Goal: Information Seeking & Learning: Learn about a topic

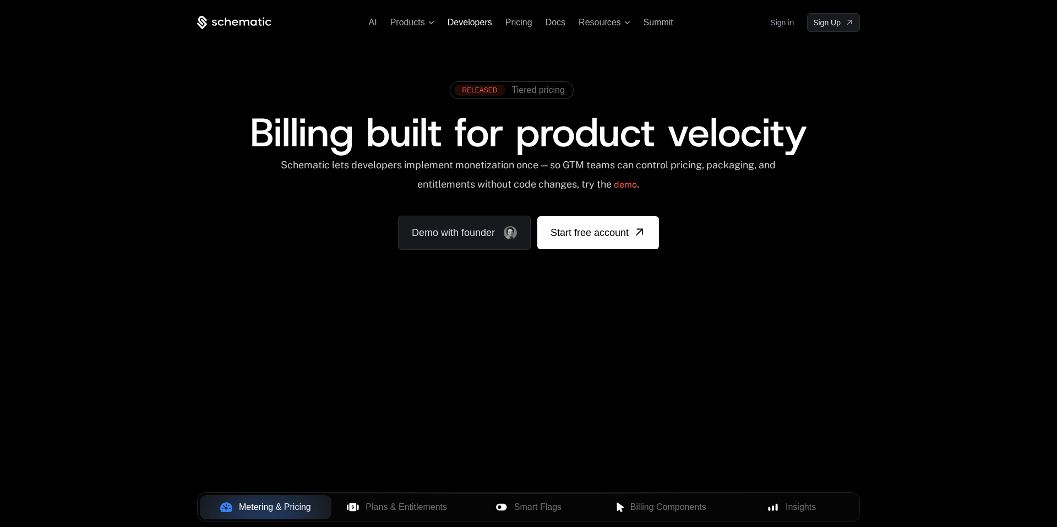
click at [472, 21] on span "Developers" at bounding box center [469, 22] width 45 height 9
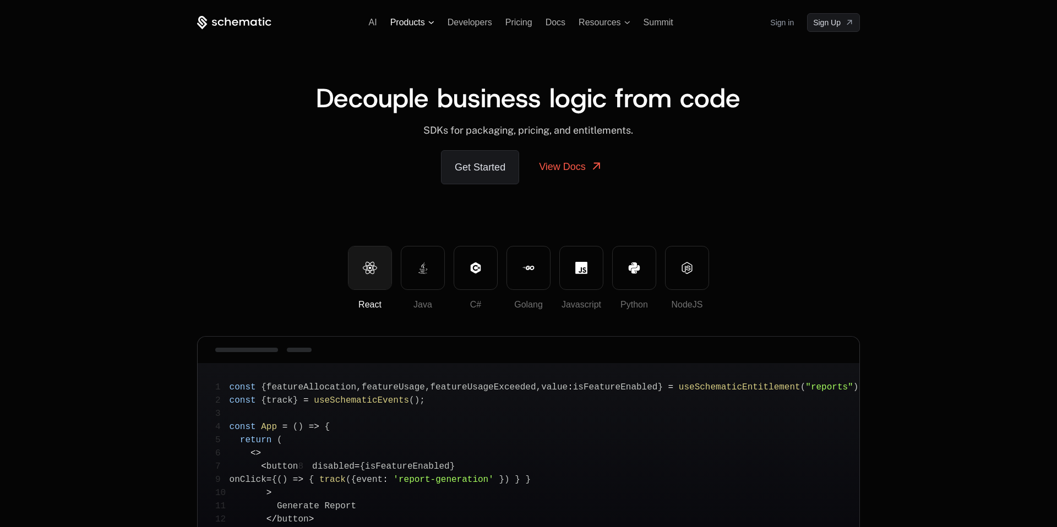
click at [399, 21] on span "Products" at bounding box center [407, 23] width 35 height 10
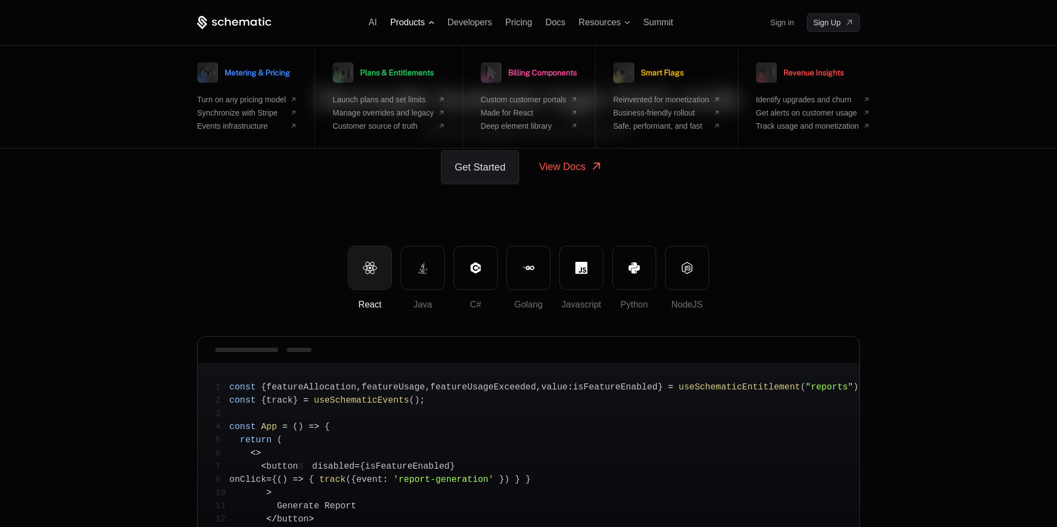
click at [407, 27] on span "Products" at bounding box center [407, 23] width 35 height 10
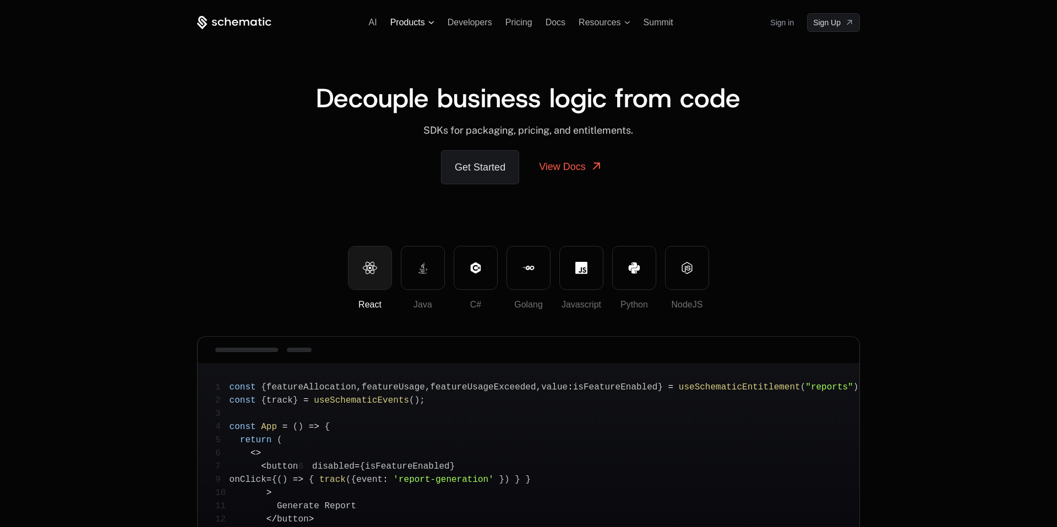
click at [409, 25] on span "Products" at bounding box center [407, 23] width 35 height 10
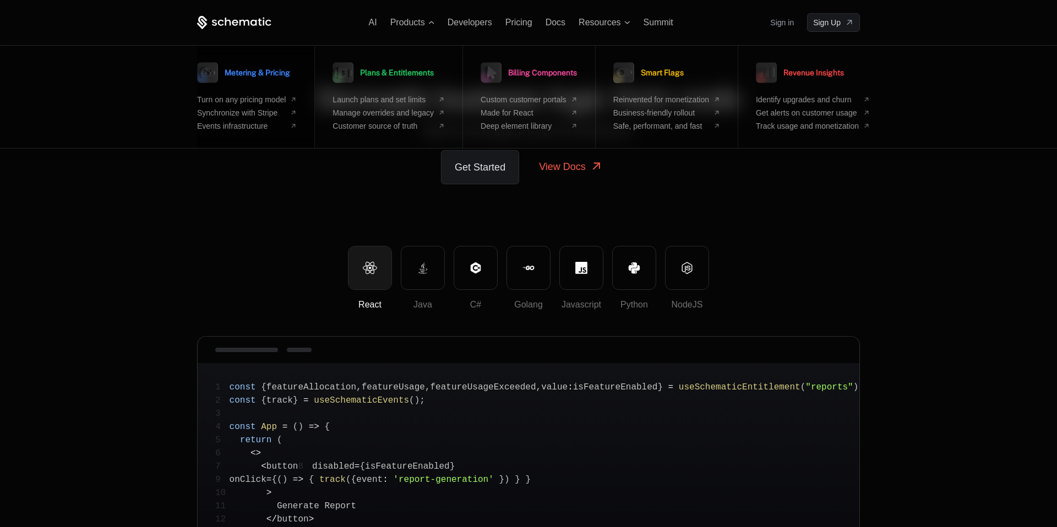
click at [249, 74] on span "Metering & Pricing" at bounding box center [257, 73] width 65 height 8
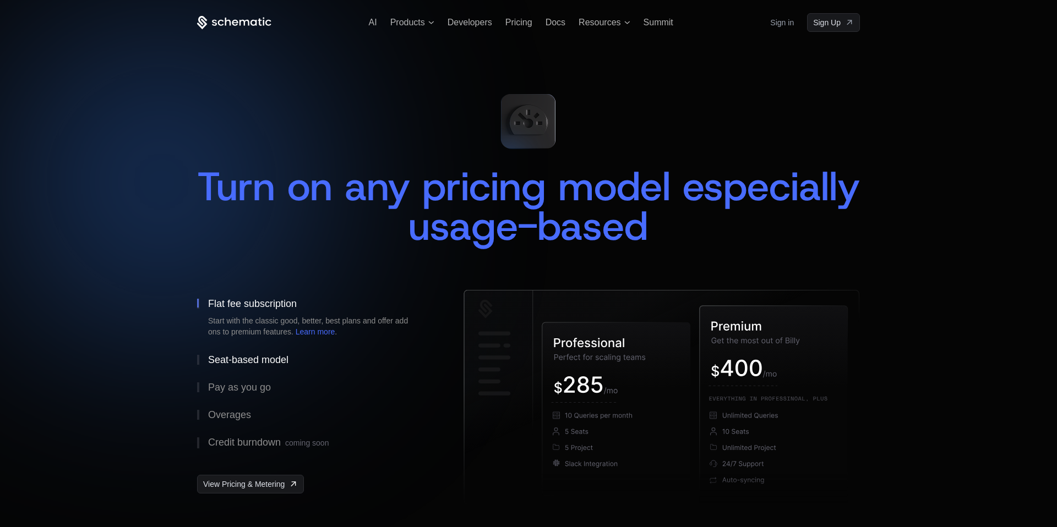
click at [256, 355] on div "Seat-based model" at bounding box center [248, 360] width 80 height 10
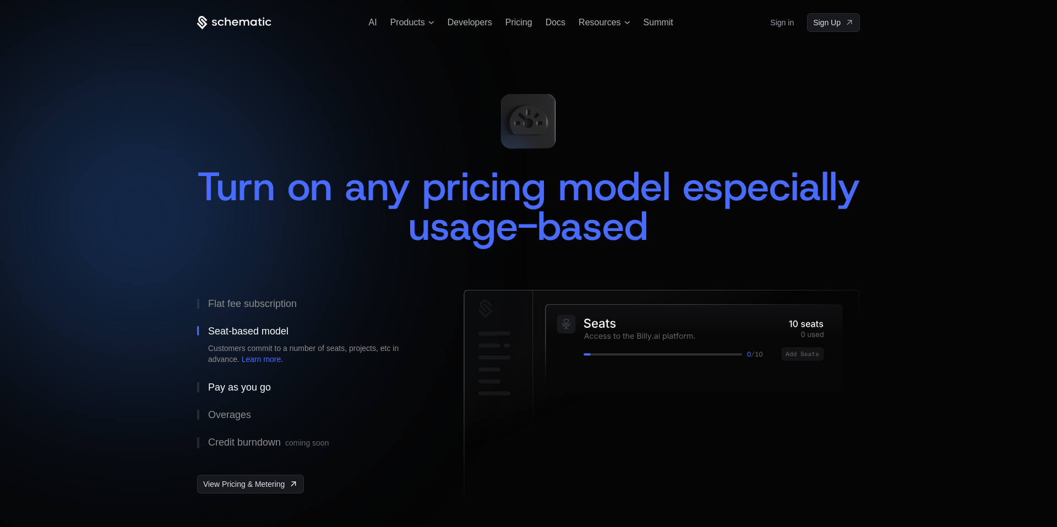
click at [251, 384] on div "Pay as you go" at bounding box center [239, 387] width 63 height 10
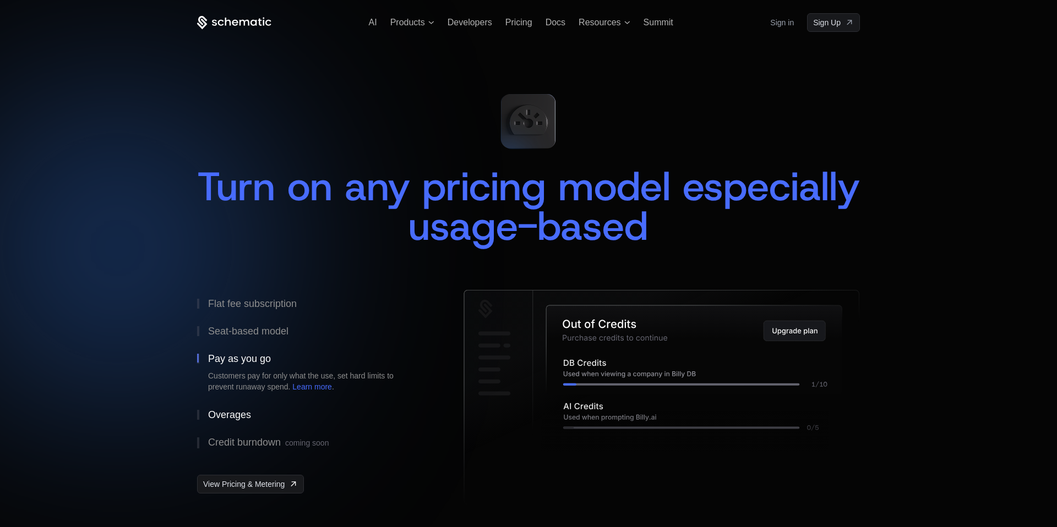
click at [244, 411] on div "Overages" at bounding box center [229, 415] width 43 height 10
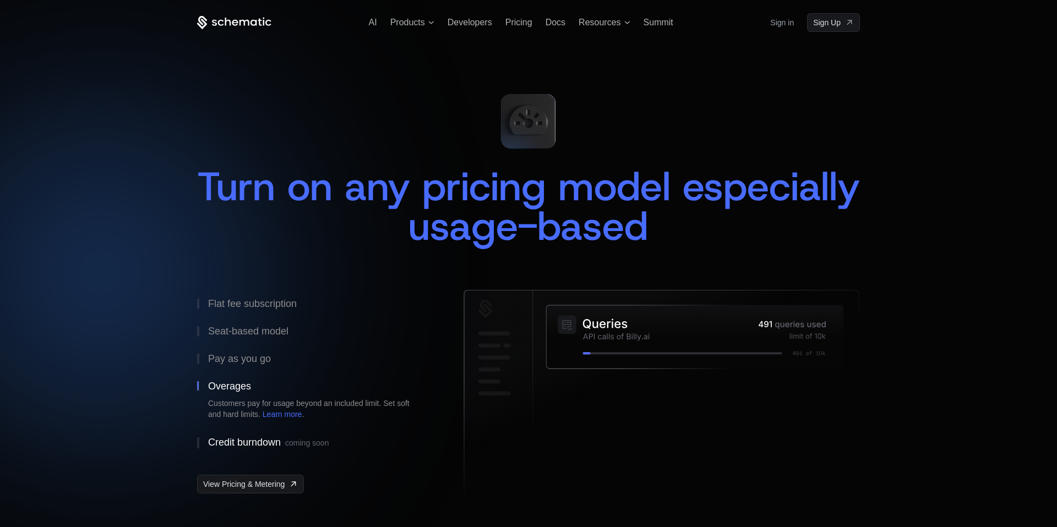
click at [246, 437] on div "Credit burndown coming soon" at bounding box center [268, 442] width 121 height 11
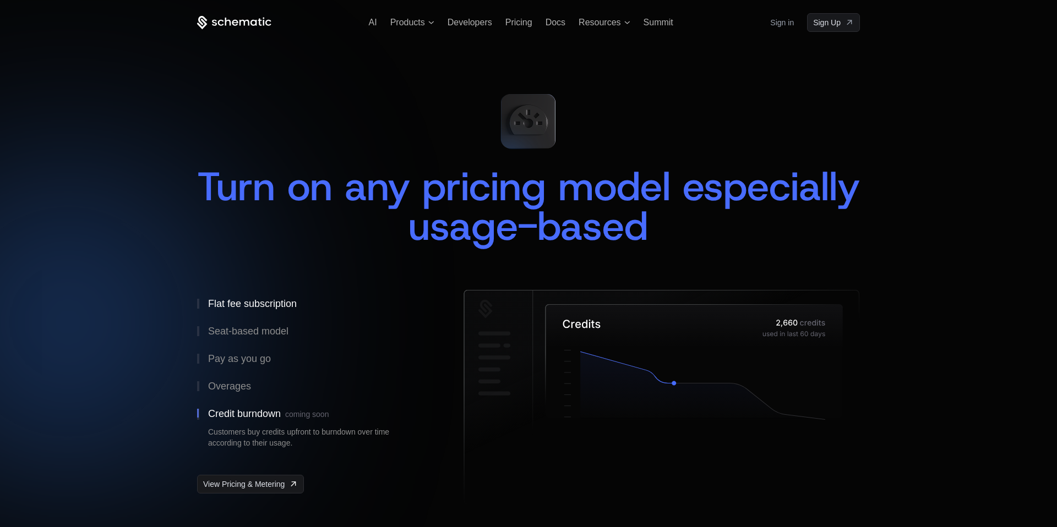
click at [243, 305] on div "Flat fee subscription" at bounding box center [252, 304] width 89 height 10
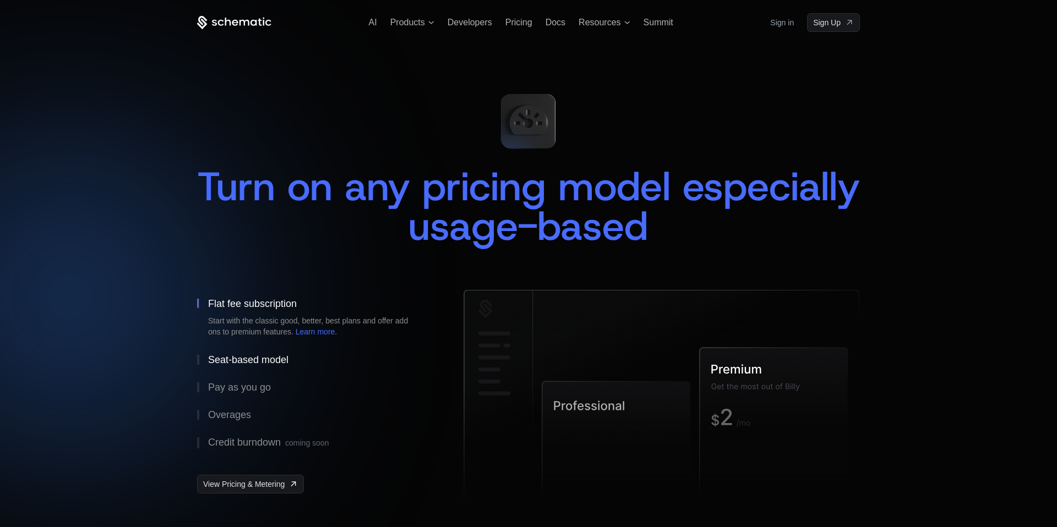
click at [243, 358] on div "Seat-based model" at bounding box center [248, 360] width 80 height 10
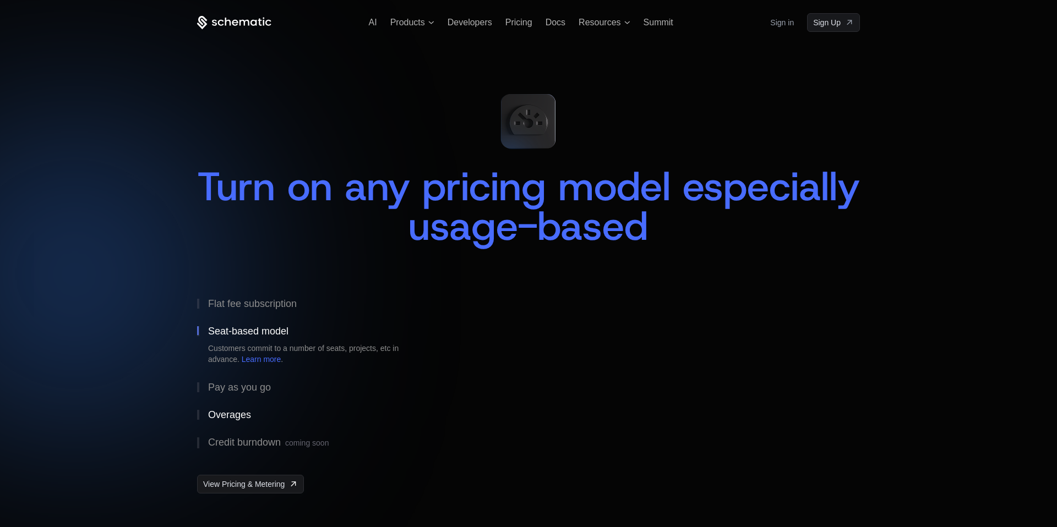
drag, startPoint x: 243, startPoint y: 382, endPoint x: 236, endPoint y: 408, distance: 26.7
click at [243, 383] on div "Pay as you go" at bounding box center [239, 387] width 63 height 10
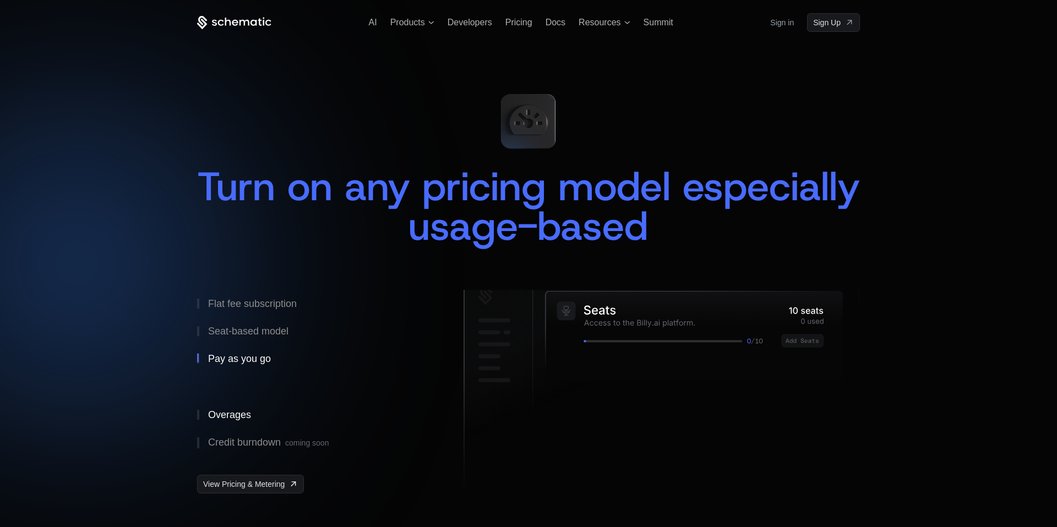
click at [236, 411] on div "Overages" at bounding box center [229, 415] width 43 height 10
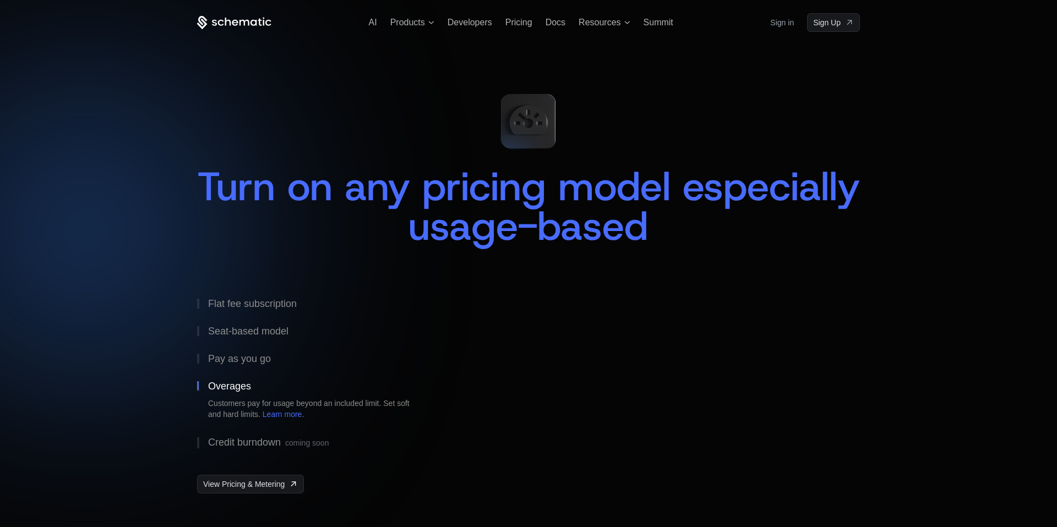
drag, startPoint x: 246, startPoint y: 430, endPoint x: 246, endPoint y: 397, distance: 33.0
click at [246, 429] on button "Credit burndown coming soon" at bounding box center [312, 443] width 231 height 29
click at [253, 297] on button "Flat fee subscription" at bounding box center [312, 304] width 231 height 28
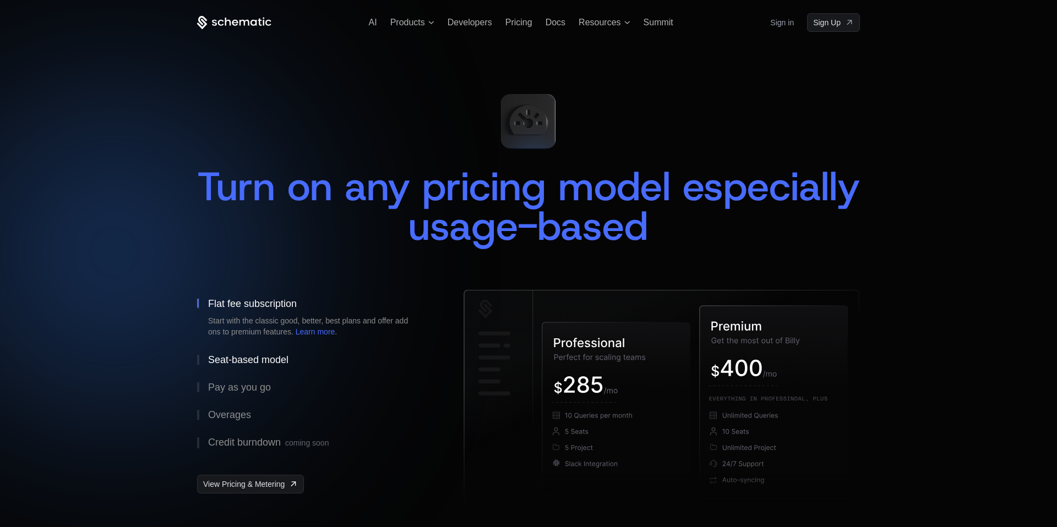
click at [300, 363] on button "Seat-based model" at bounding box center [312, 360] width 231 height 28
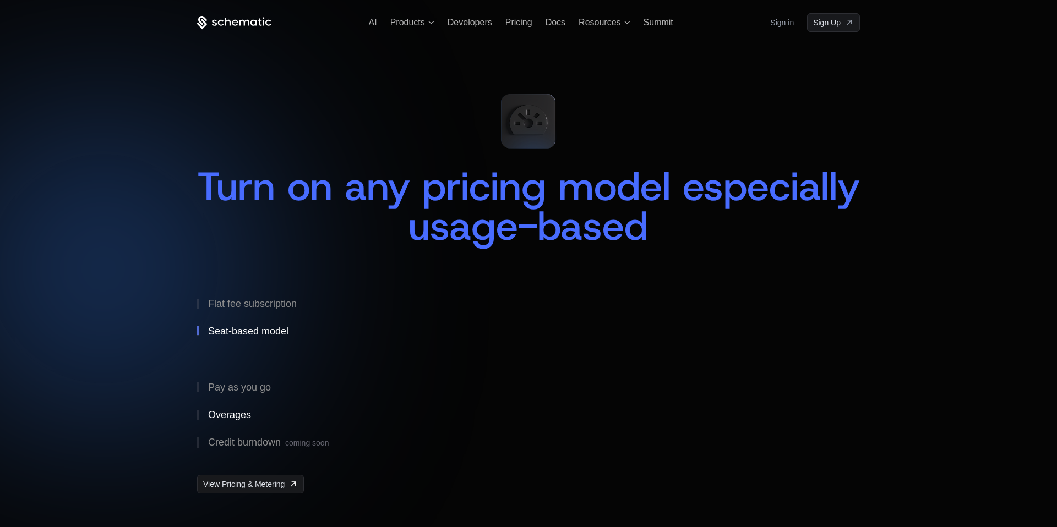
drag, startPoint x: 272, startPoint y: 386, endPoint x: 253, endPoint y: 407, distance: 28.8
click at [272, 386] on button "Pay as you go" at bounding box center [312, 388] width 231 height 28
drag, startPoint x: 248, startPoint y: 411, endPoint x: 251, endPoint y: 417, distance: 7.2
click at [248, 411] on div "Overages" at bounding box center [229, 415] width 43 height 10
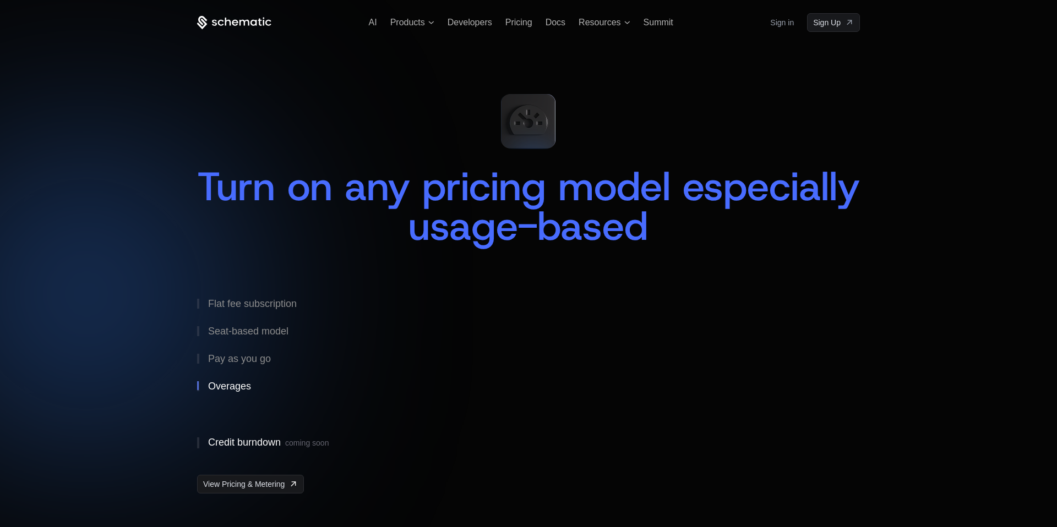
click at [284, 441] on div "Credit burndown coming soon" at bounding box center [268, 442] width 121 height 11
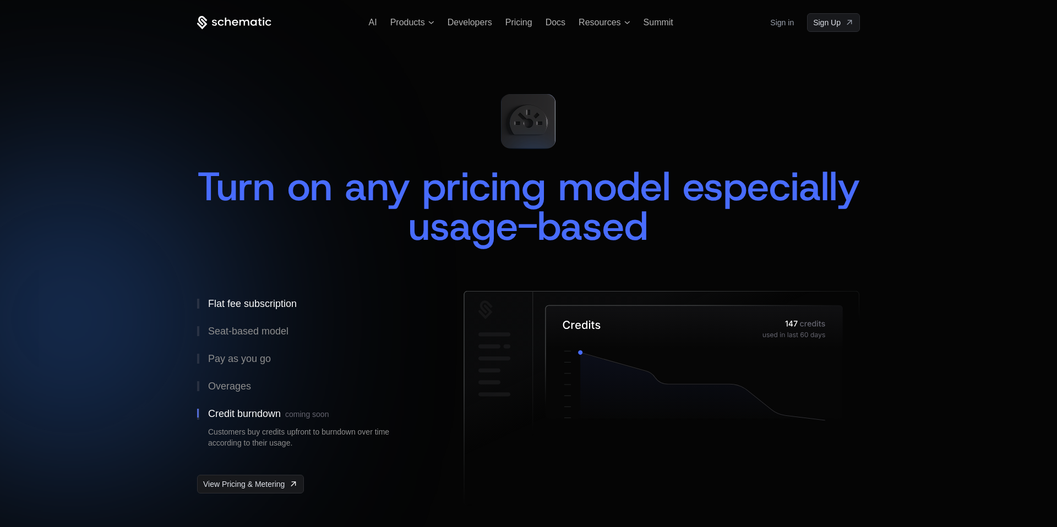
click at [289, 304] on div "Flat fee subscription" at bounding box center [252, 304] width 89 height 10
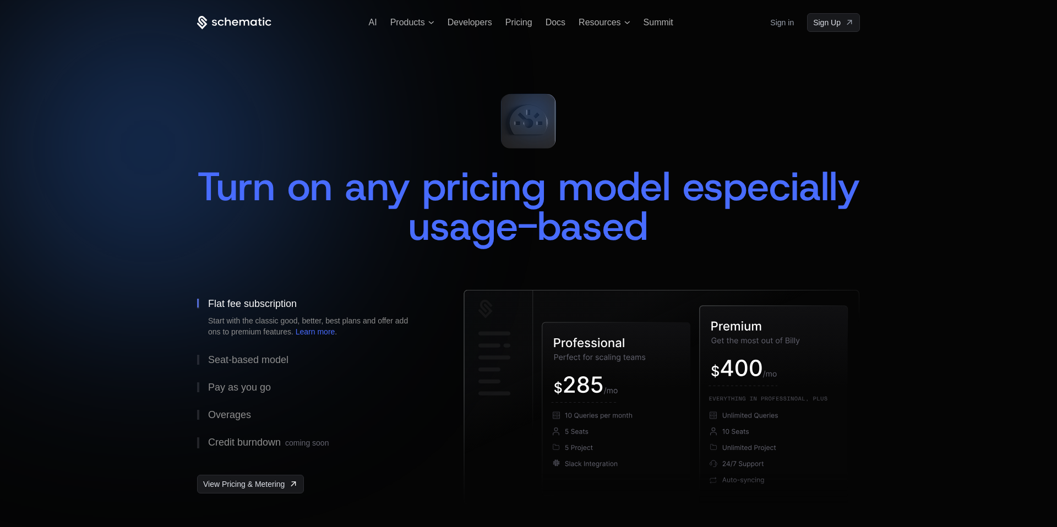
click at [491, 129] on icon at bounding box center [527, 121] width 73 height 73
drag, startPoint x: 536, startPoint y: 129, endPoint x: 571, endPoint y: 126, distance: 35.3
click at [536, 129] on icon at bounding box center [528, 120] width 37 height 30
click at [631, 129] on div "Turn on any pricing model especially usage-based" at bounding box center [528, 176] width 663 height 183
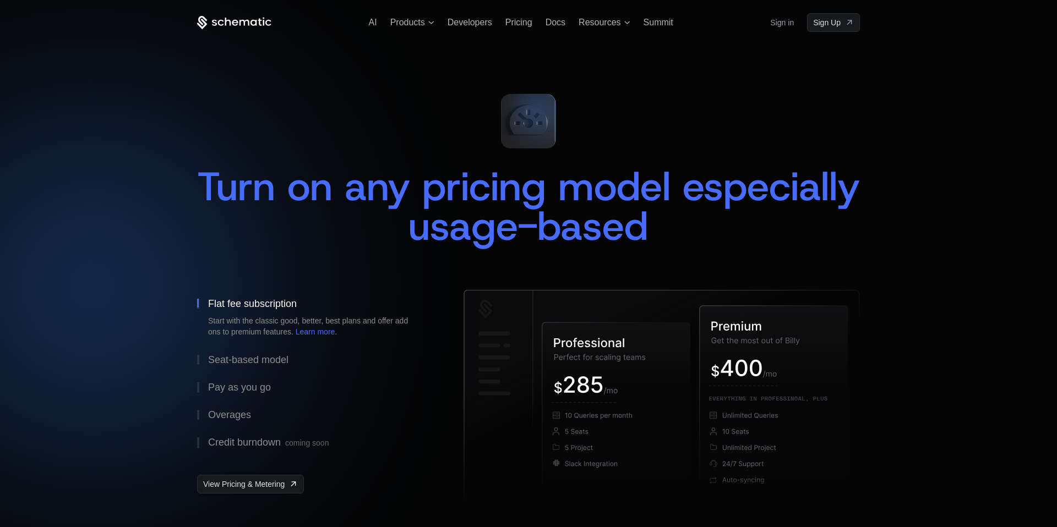
click at [532, 128] on icon at bounding box center [528, 120] width 37 height 30
